Goal: Obtain resource: Obtain resource

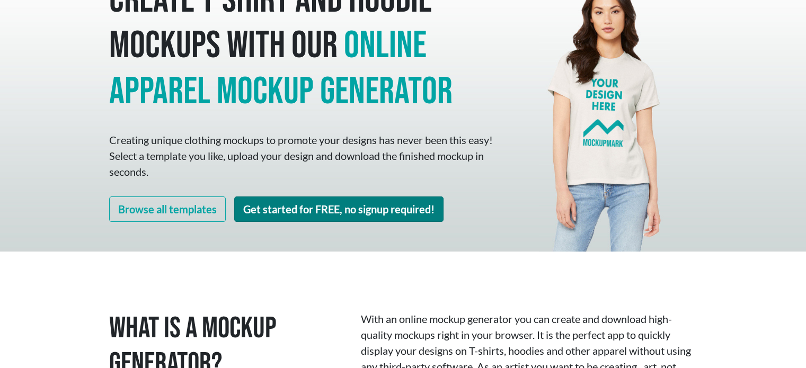
scroll to position [159, 0]
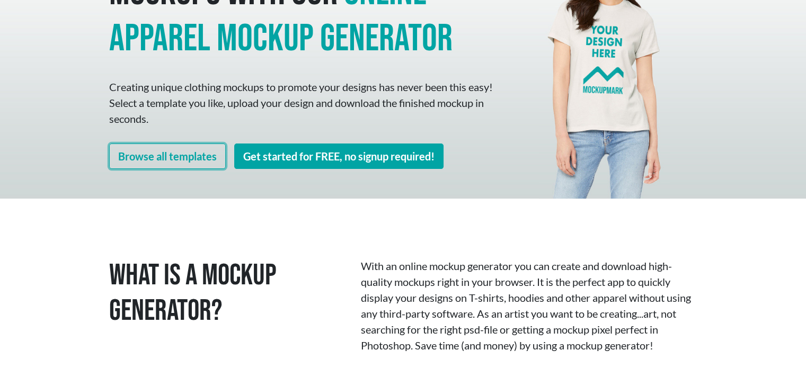
click at [183, 148] on link "Browse all templates" at bounding box center [167, 156] width 117 height 25
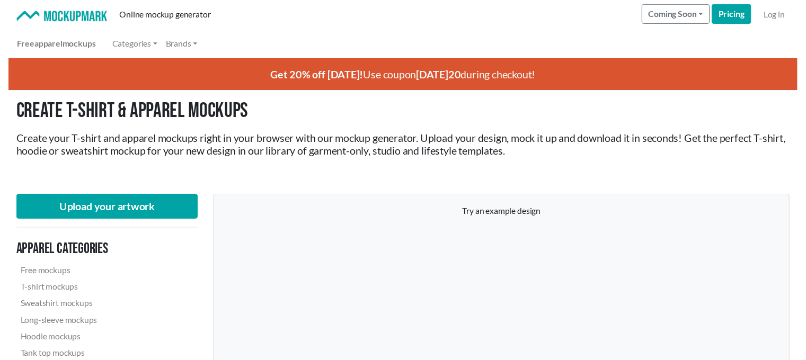
scroll to position [106, 0]
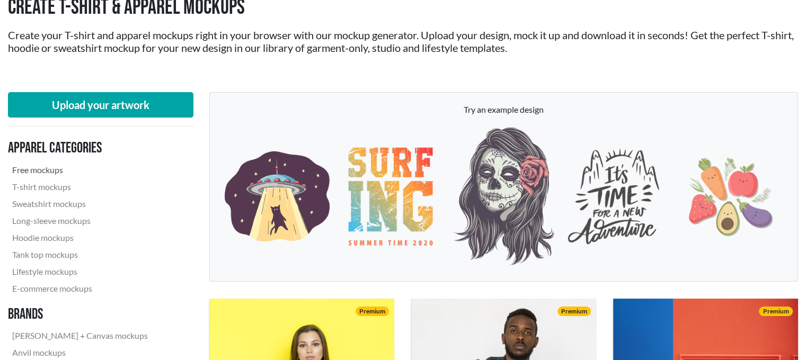
click at [50, 167] on link "Free mockups" at bounding box center [80, 170] width 144 height 17
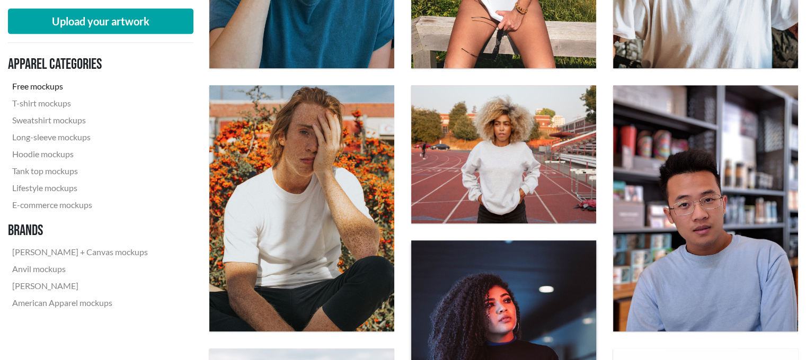
scroll to position [742, 0]
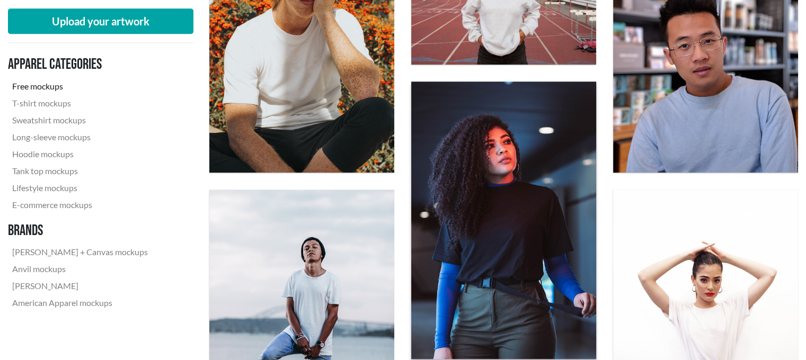
click at [512, 188] on img at bounding box center [503, 220] width 203 height 305
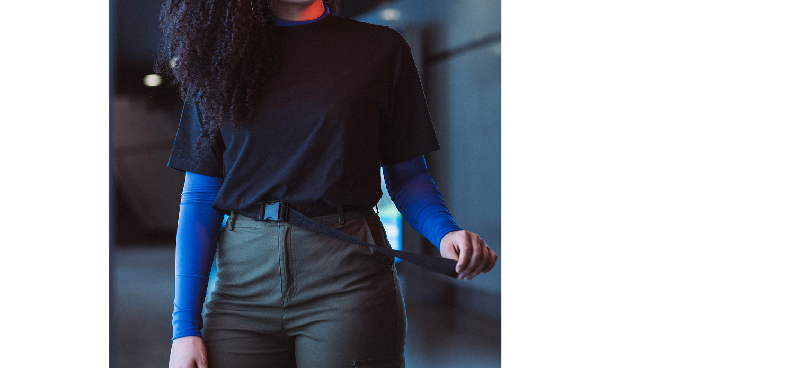
scroll to position [53, 0]
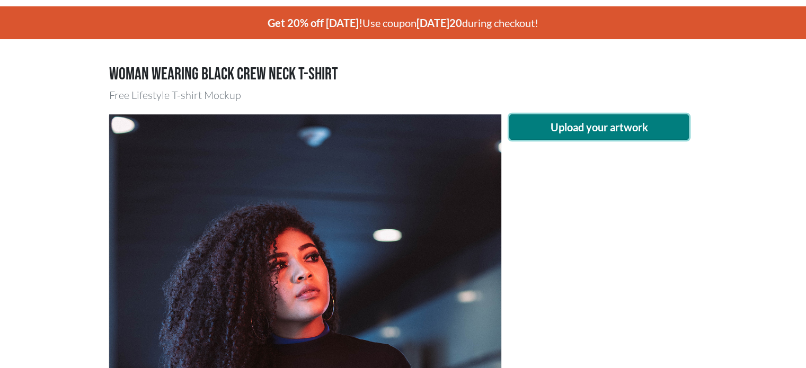
click at [592, 130] on button "Upload your artwork" at bounding box center [599, 126] width 180 height 25
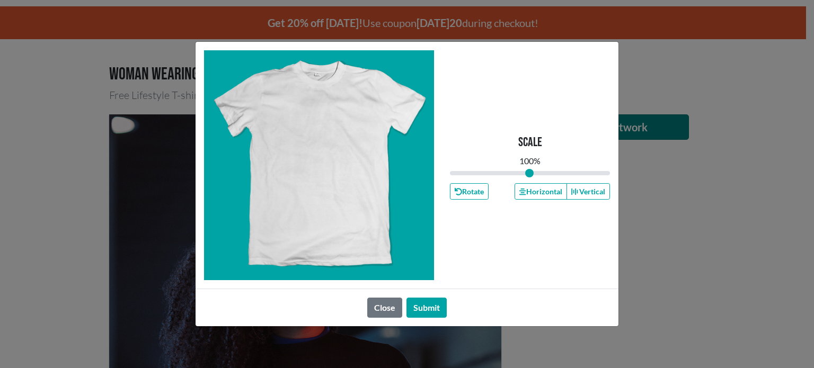
type input "1"
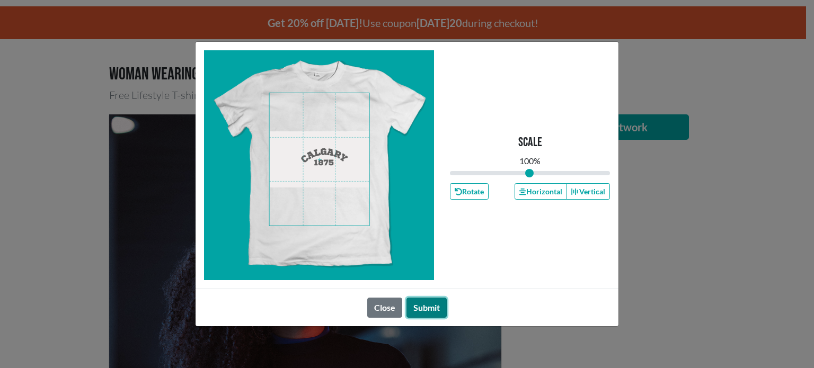
click at [430, 309] on button "Submit" at bounding box center [426, 308] width 40 height 20
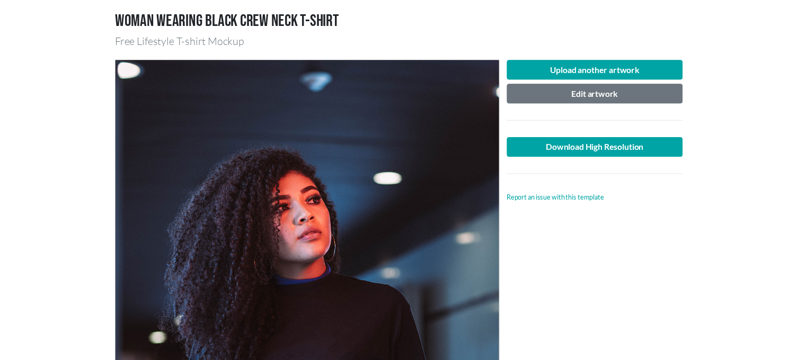
scroll to position [0, 0]
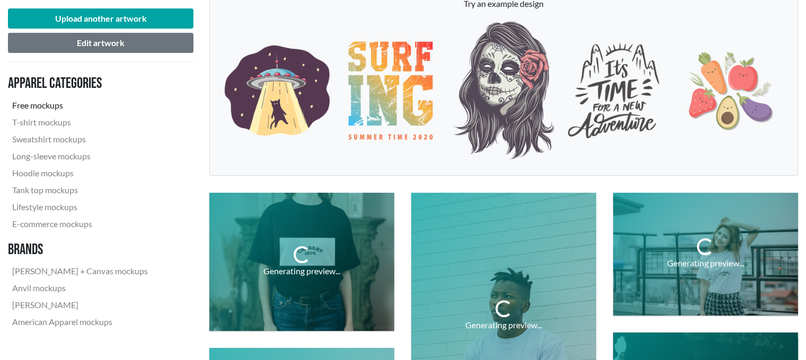
scroll to position [265, 0]
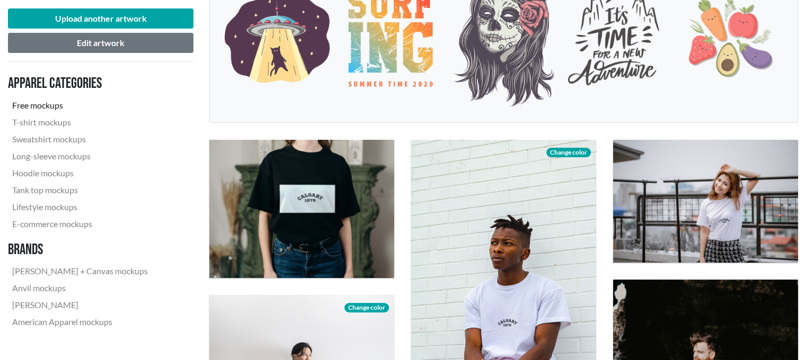
click at [48, 105] on link "Free mockups" at bounding box center [80, 105] width 144 height 17
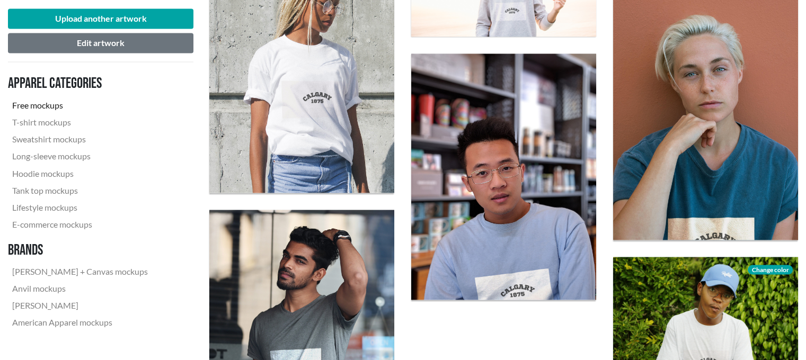
scroll to position [2119, 0]
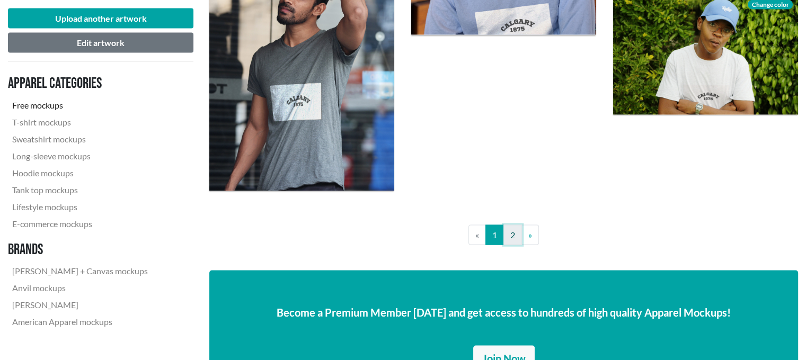
click at [516, 237] on link "2" at bounding box center [512, 235] width 19 height 20
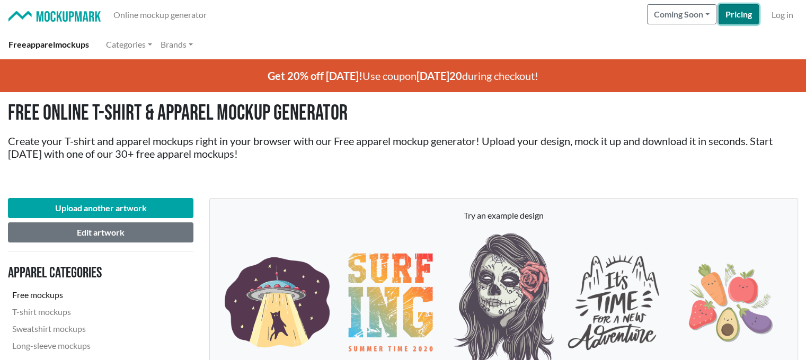
click at [742, 17] on link "Pricing" at bounding box center [738, 14] width 40 height 20
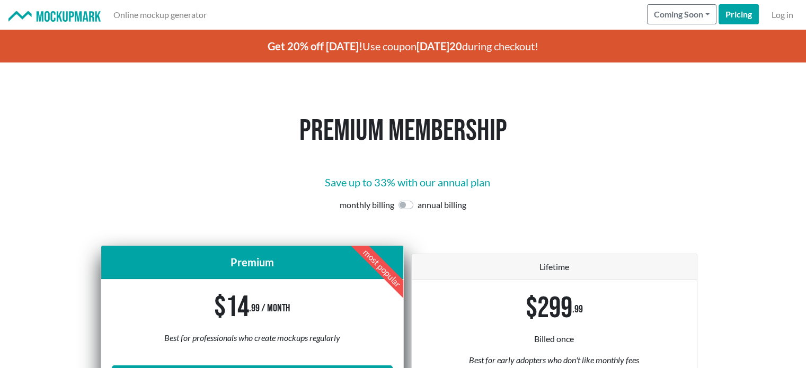
click at [65, 18] on img at bounding box center [54, 16] width 92 height 11
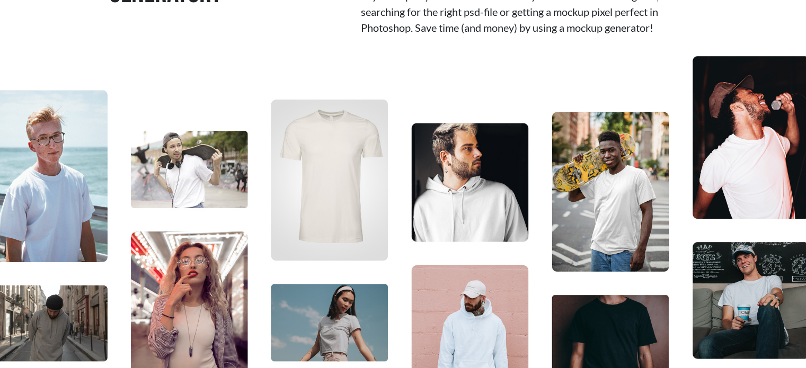
scroll to position [212, 0]
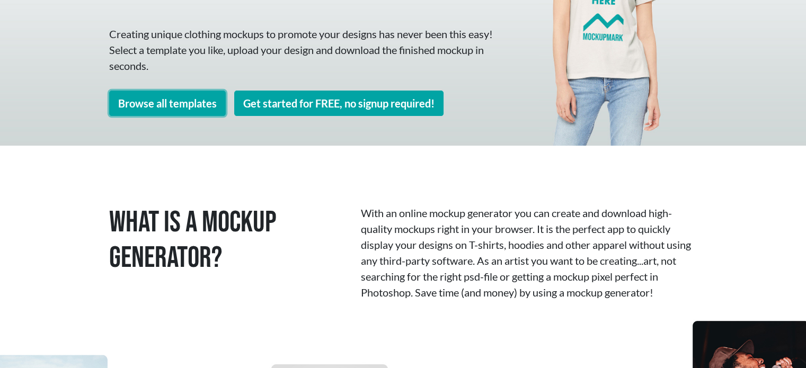
click at [167, 106] on link "Browse all templates" at bounding box center [167, 103] width 117 height 25
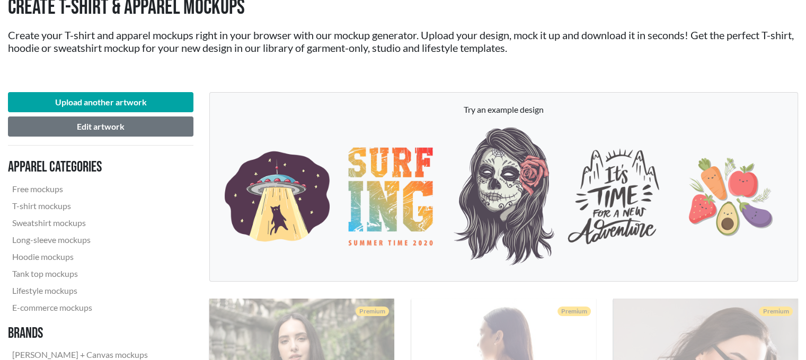
scroll to position [159, 0]
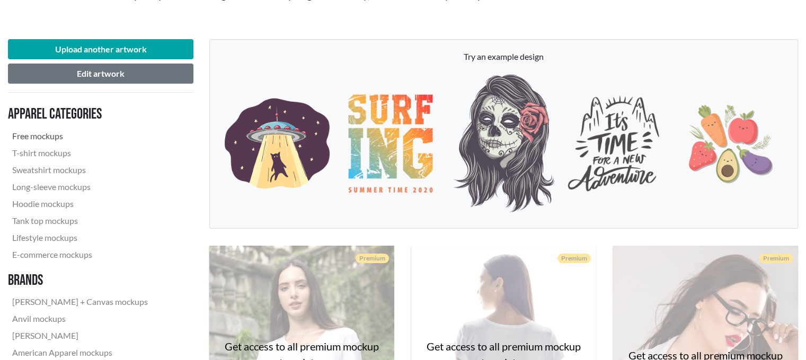
click at [53, 136] on link "Free mockups" at bounding box center [80, 136] width 144 height 17
